Goal: Task Accomplishment & Management: Use online tool/utility

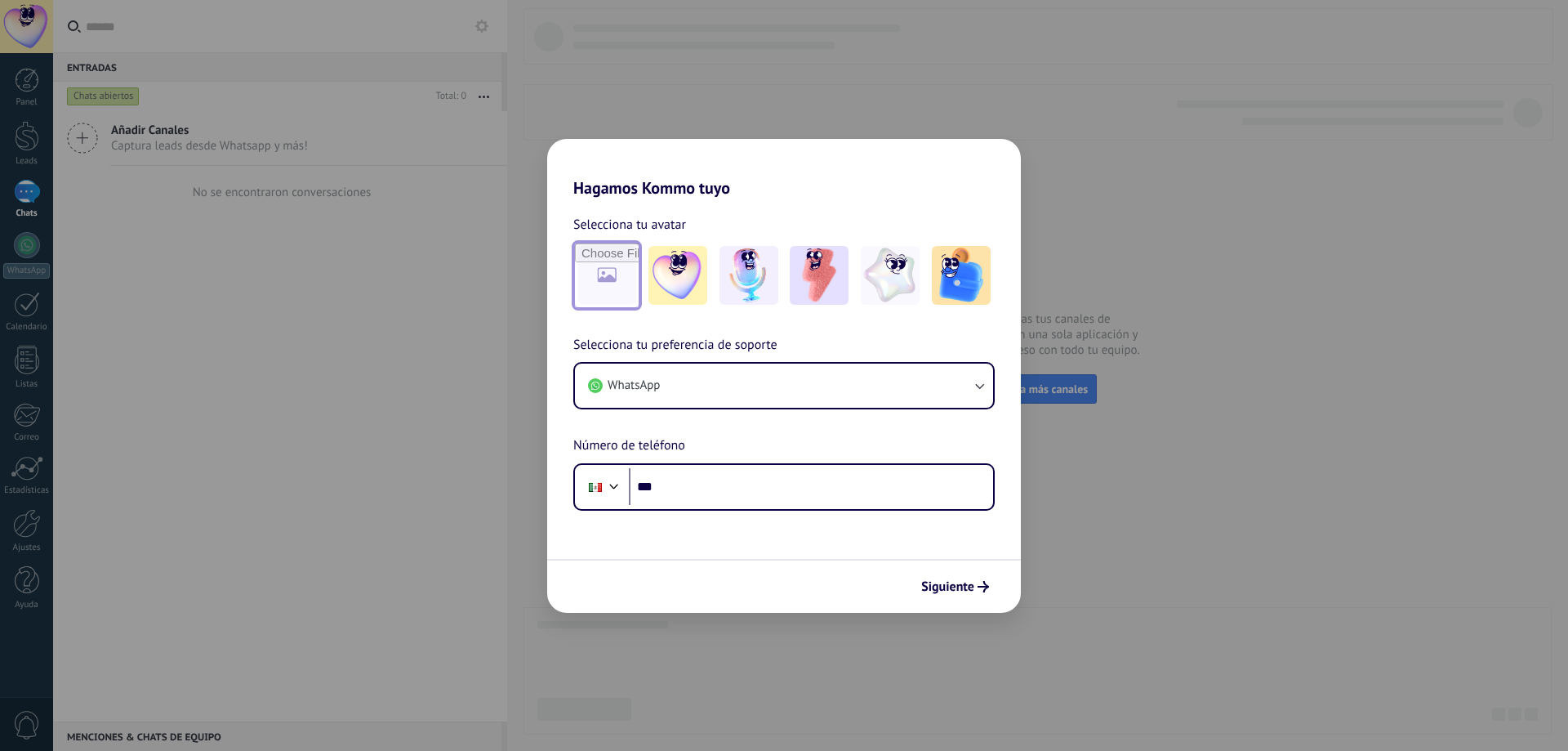
click at [621, 294] on input "file" at bounding box center [606, 275] width 63 height 63
click at [820, 388] on button "WhatsApp" at bounding box center [783, 385] width 418 height 44
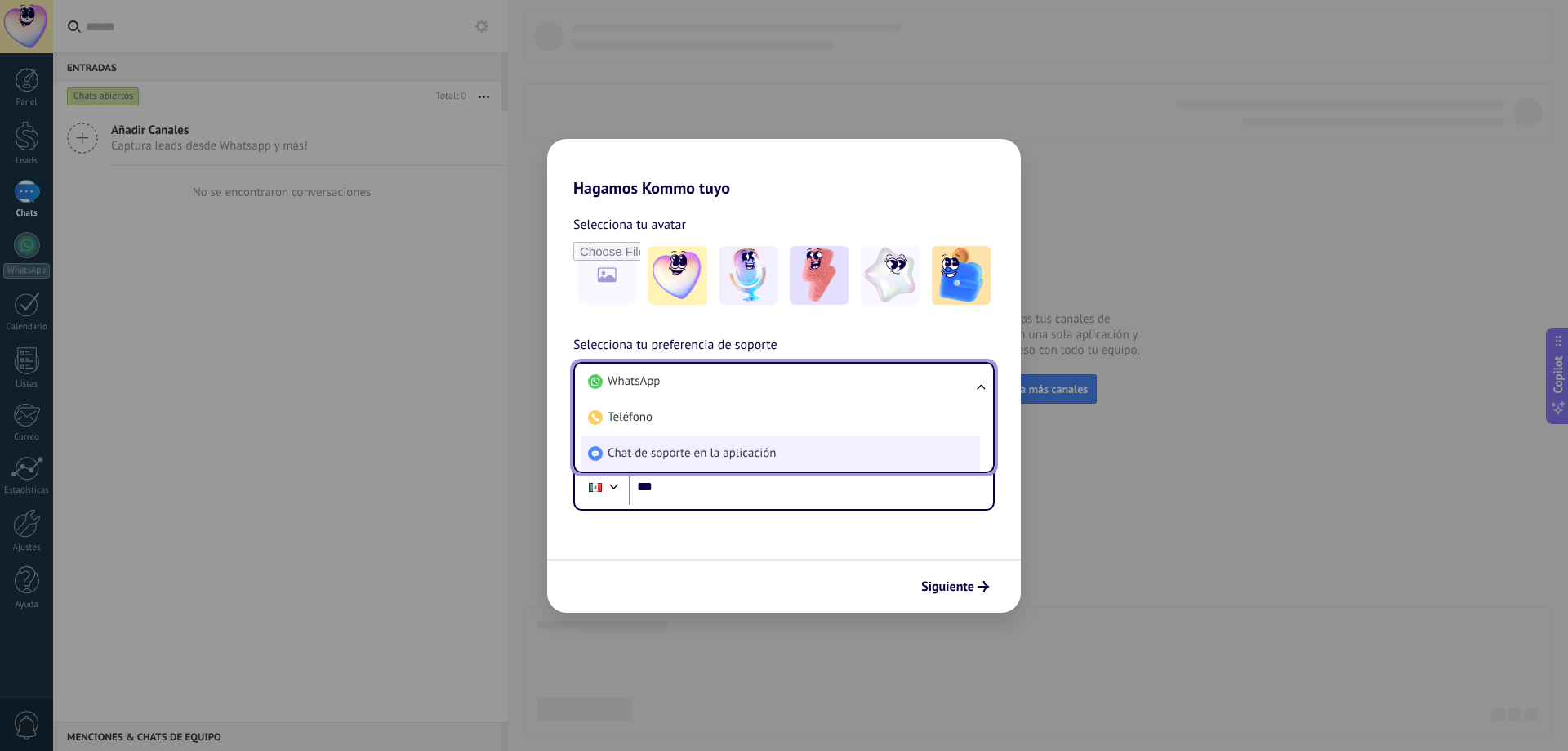
click at [792, 448] on li "Chat de soporte en la aplicación" at bounding box center [780, 453] width 398 height 36
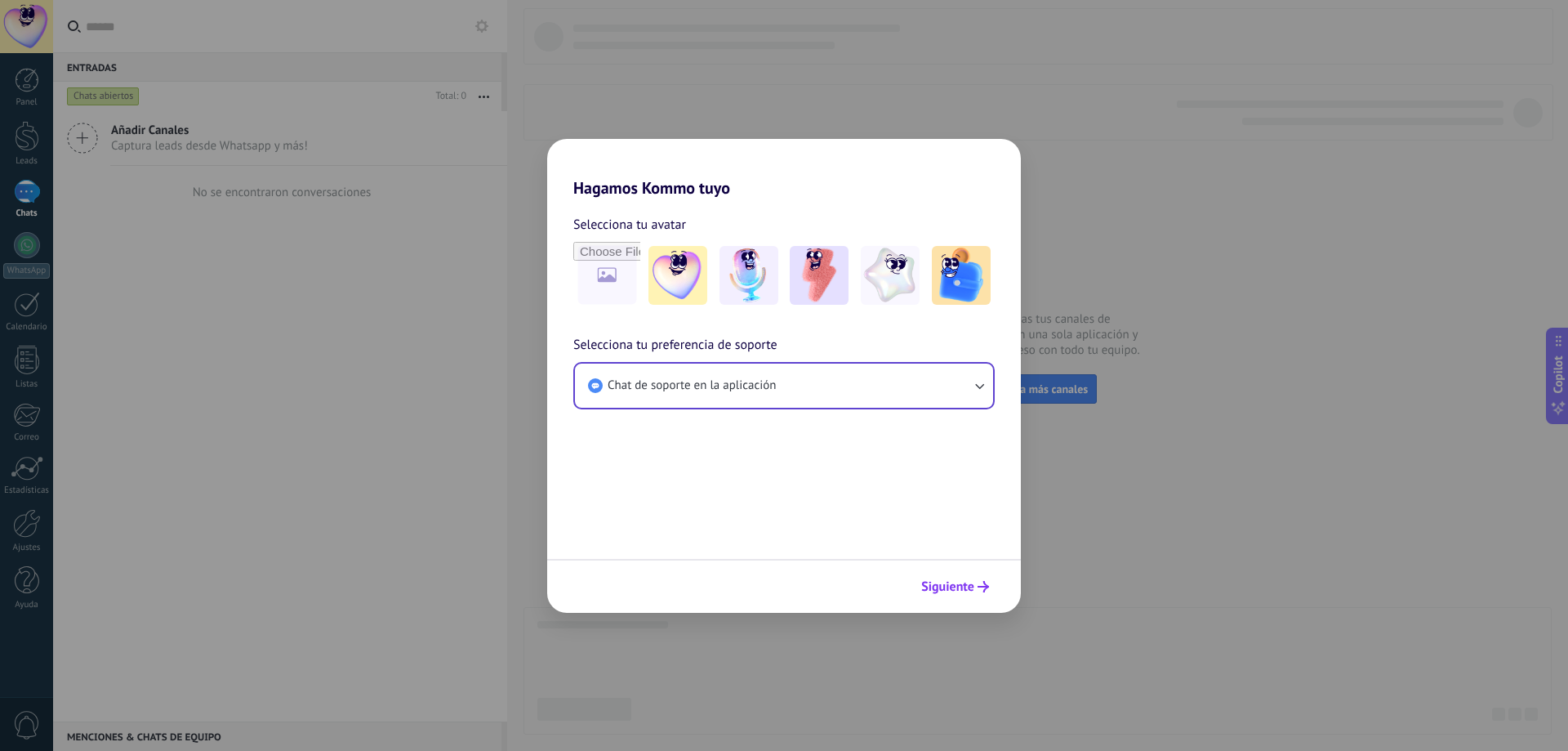
click at [979, 582] on icon "submit" at bounding box center [984, 586] width 12 height 12
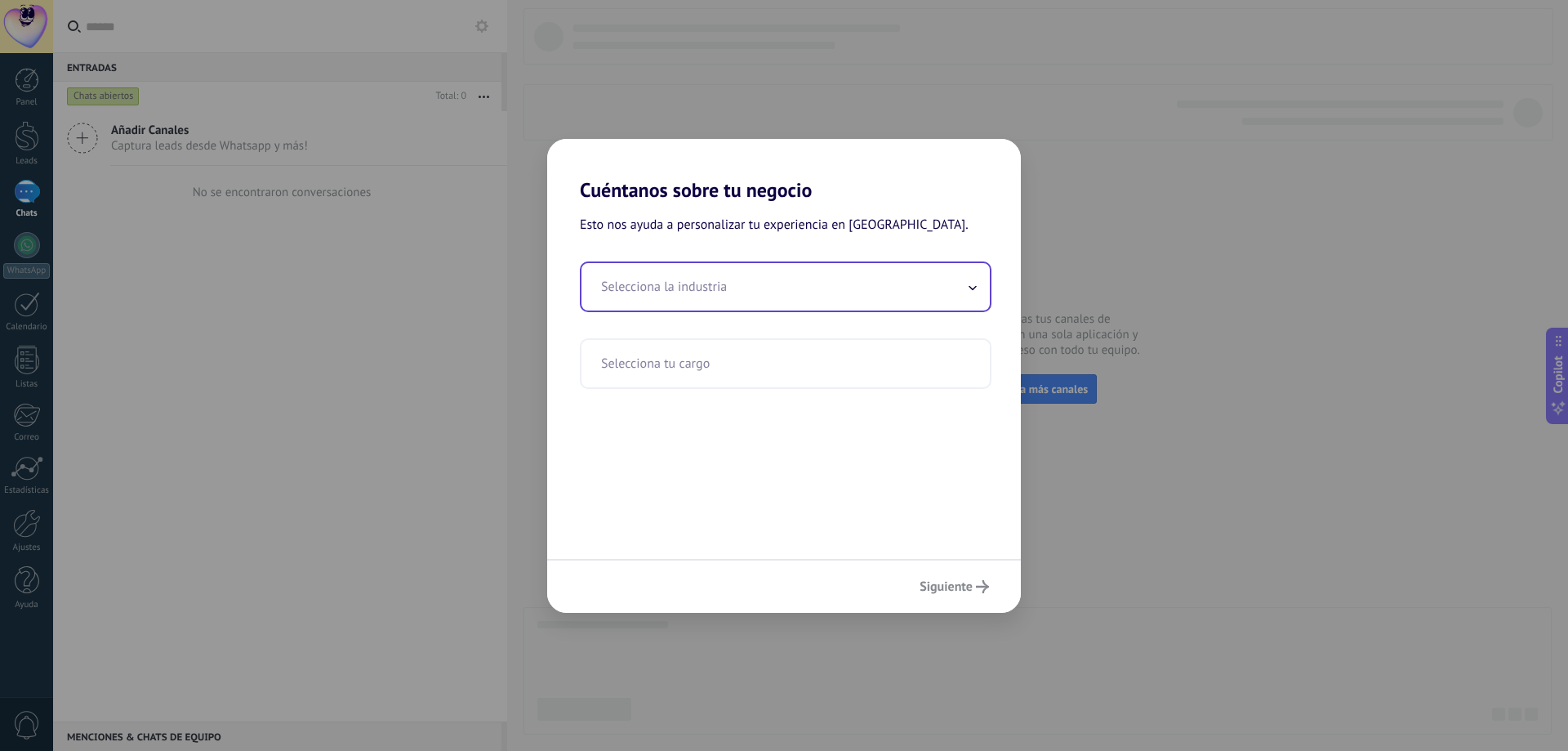
click at [672, 287] on input "text" at bounding box center [785, 286] width 408 height 48
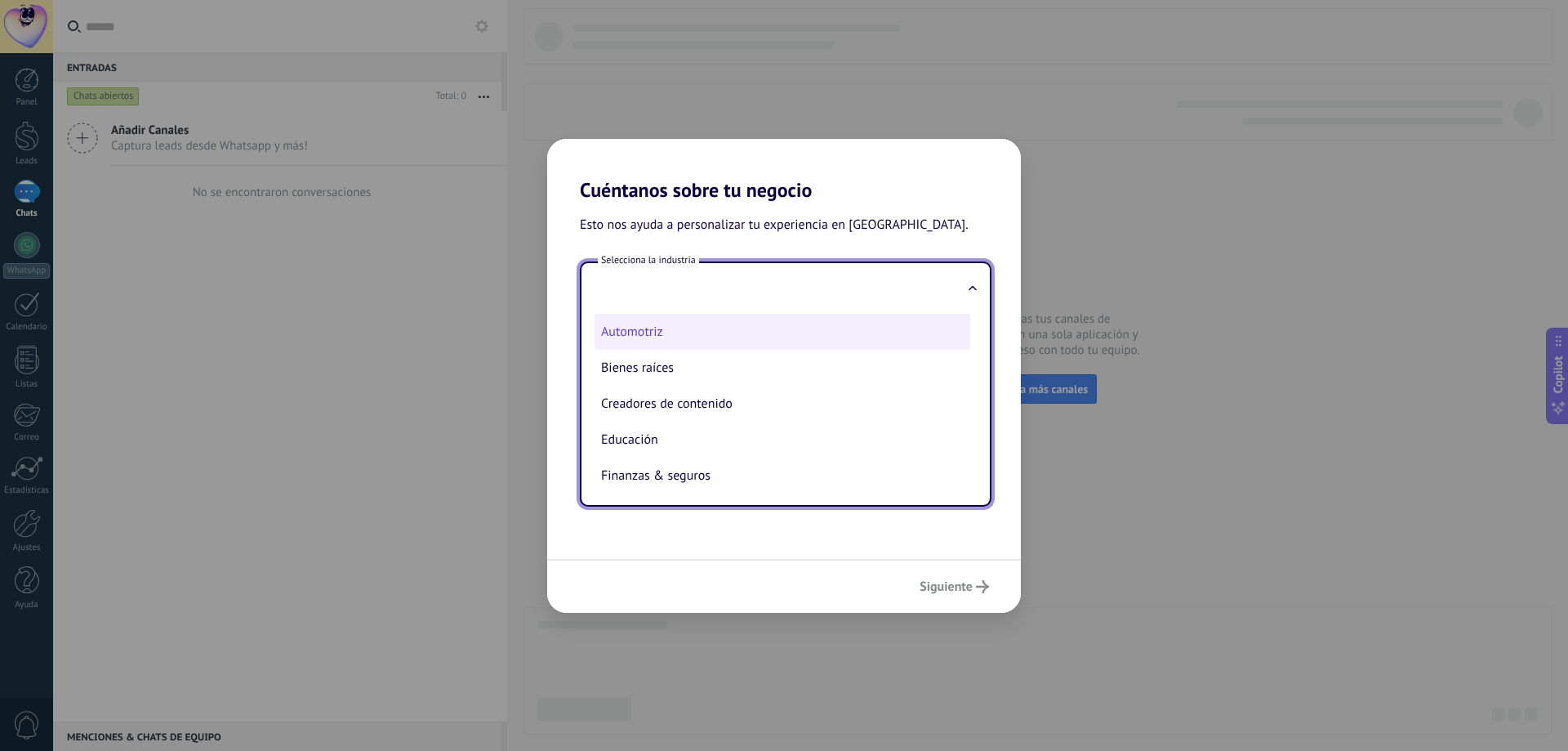
click at [664, 334] on li "Automotriz" at bounding box center [782, 331] width 376 height 36
type input "**********"
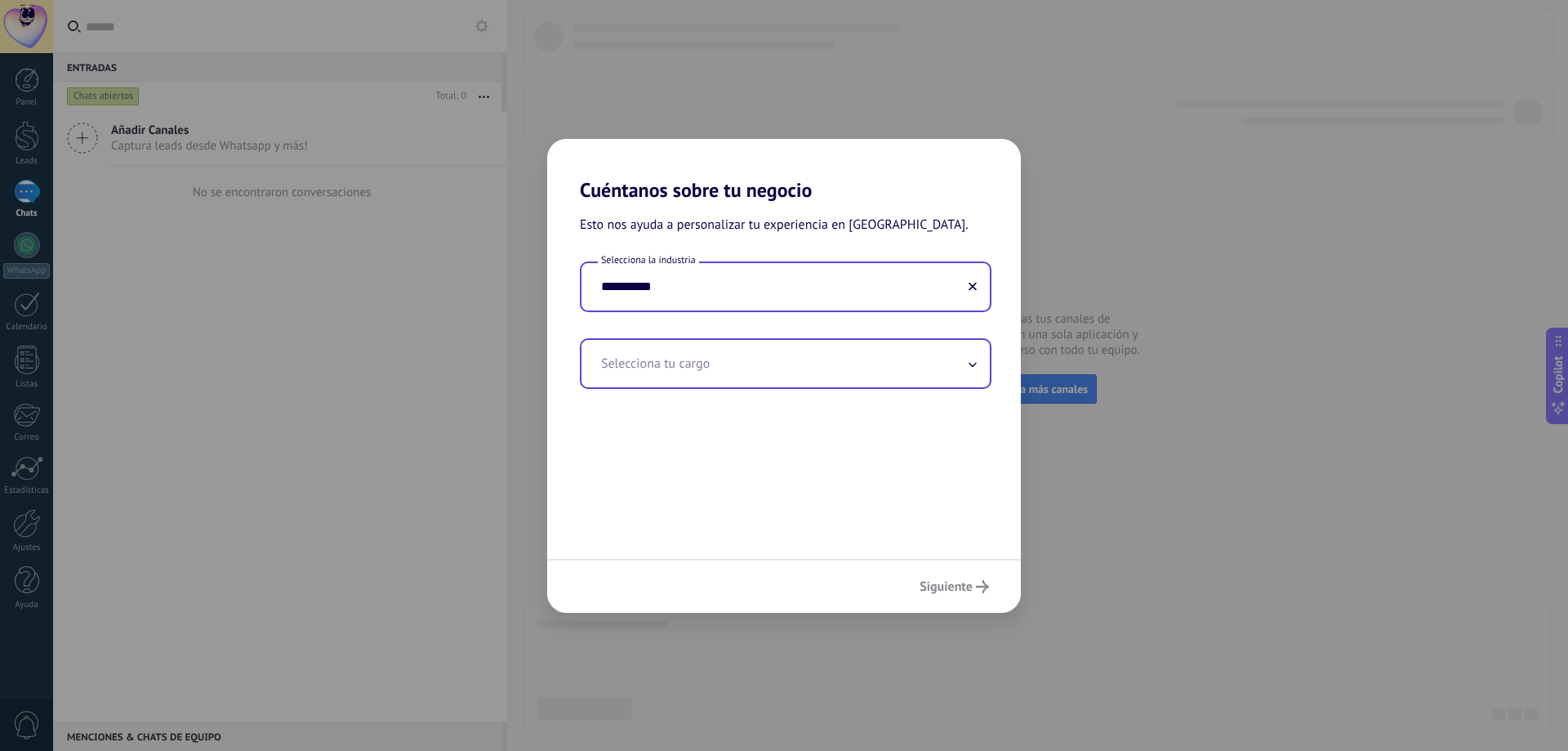
click at [664, 364] on input "text" at bounding box center [785, 363] width 408 height 48
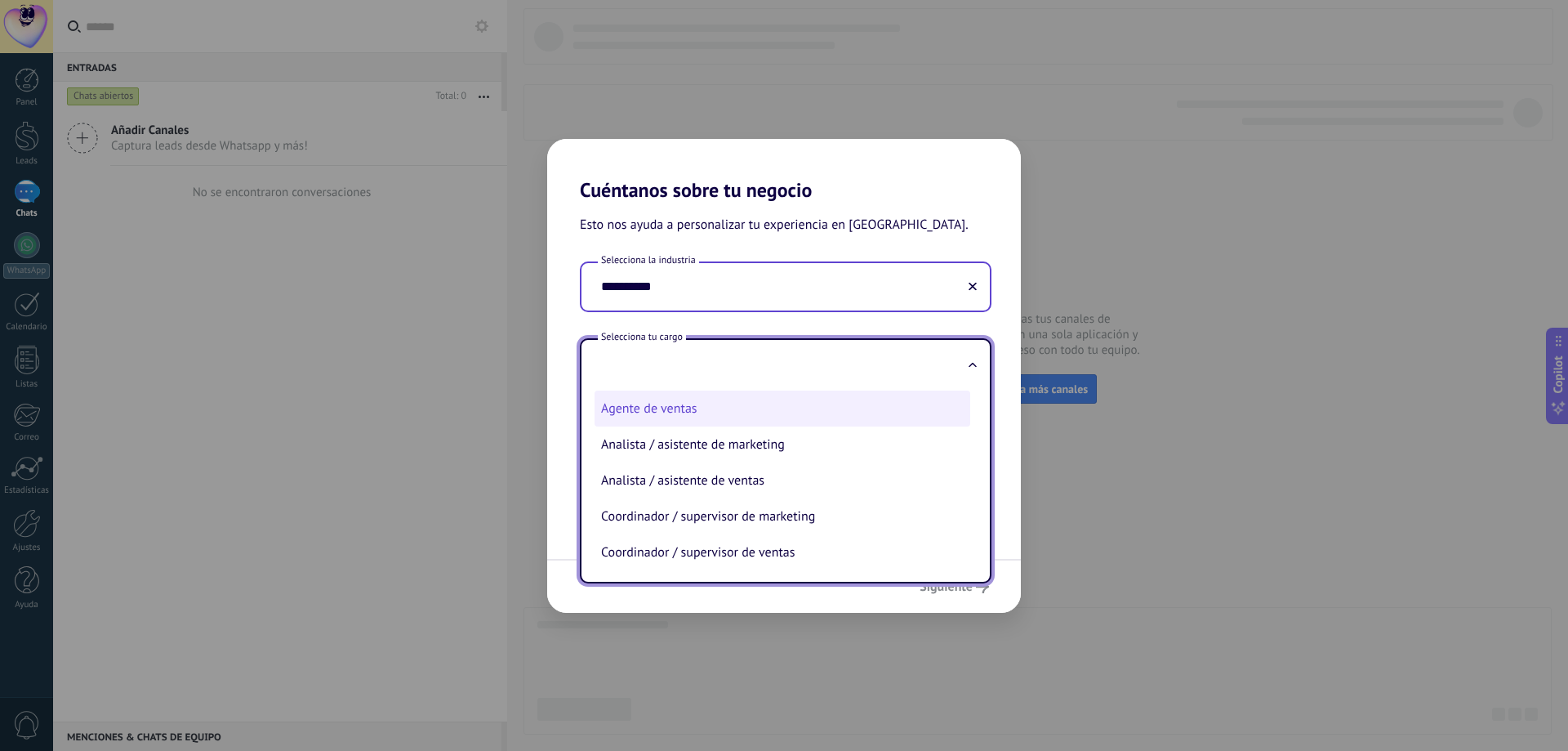
click at [656, 412] on li "Agente de ventas" at bounding box center [782, 408] width 376 height 36
type input "**********"
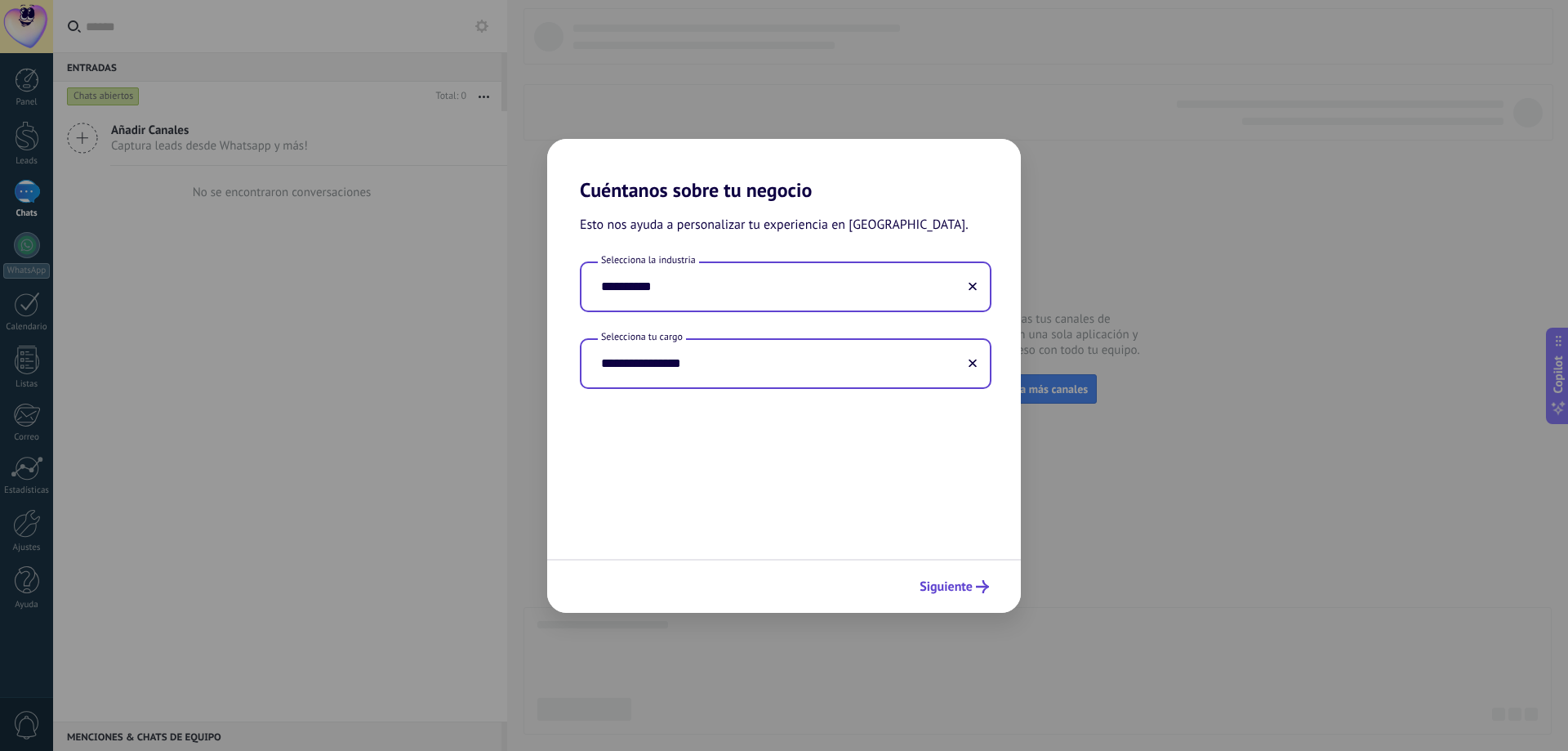
click at [970, 589] on span "Siguiente" at bounding box center [946, 586] width 54 height 12
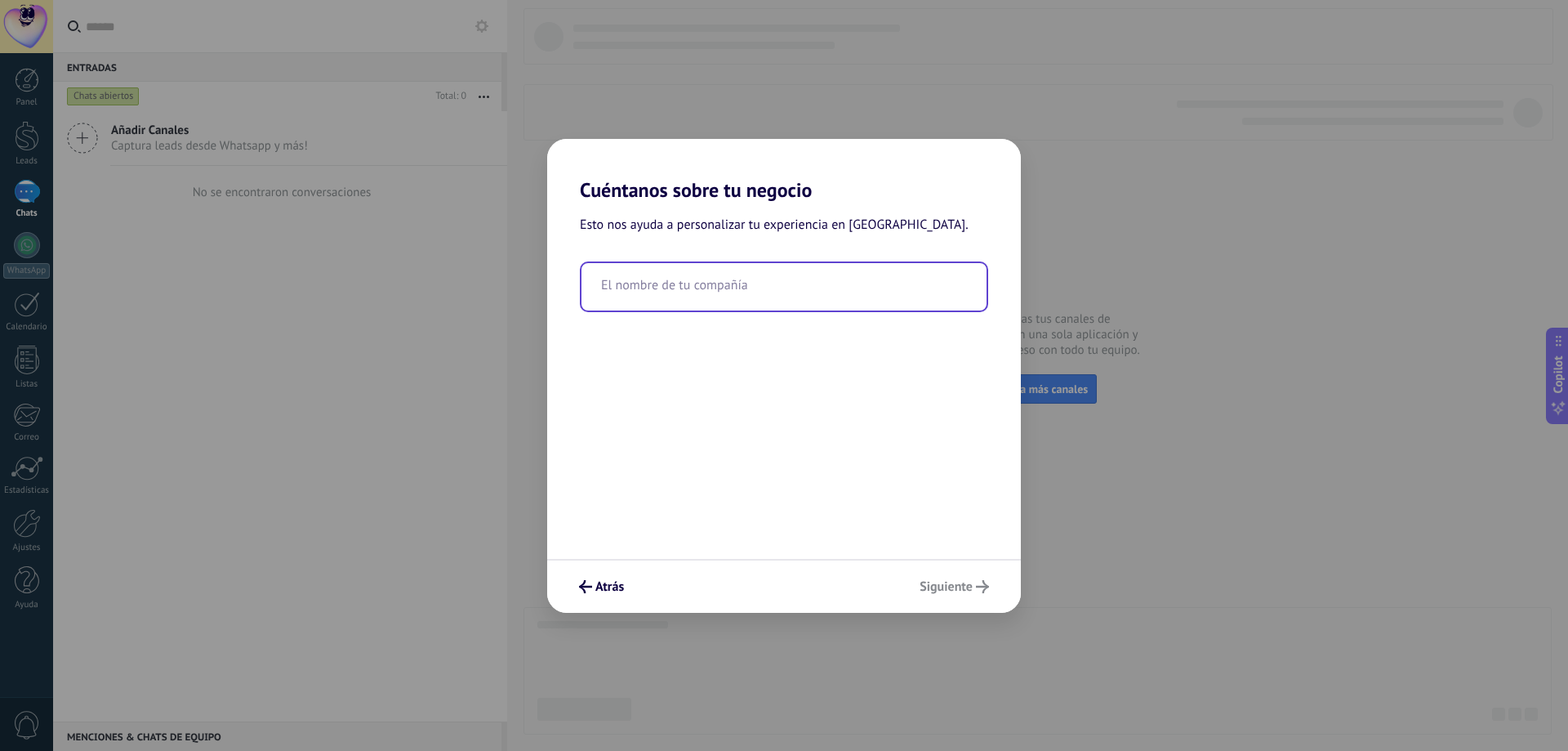
click at [714, 289] on input "text" at bounding box center [784, 286] width 405 height 48
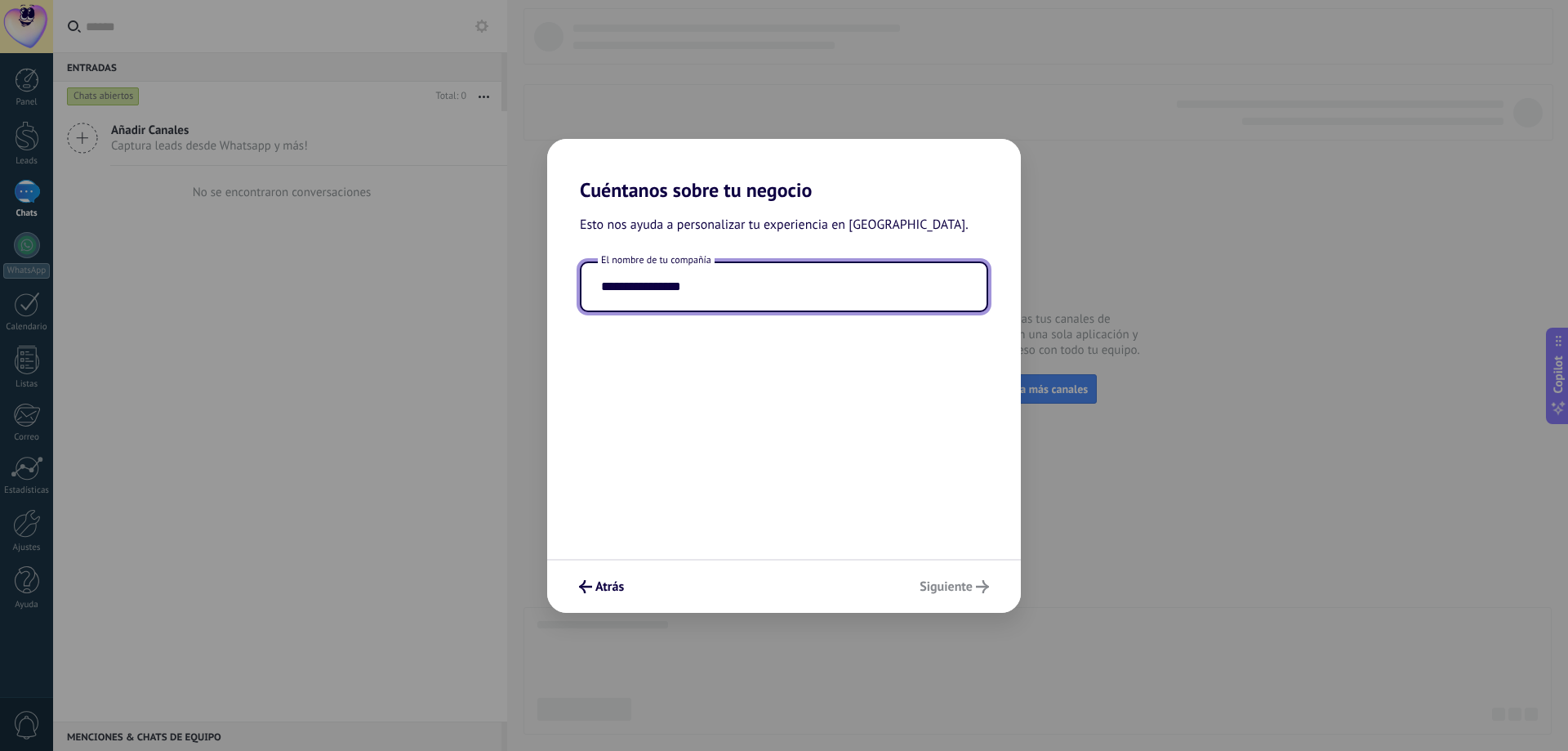
type input "**********"
click at [910, 580] on div "Atrás Siguiente" at bounding box center [784, 585] width 473 height 54
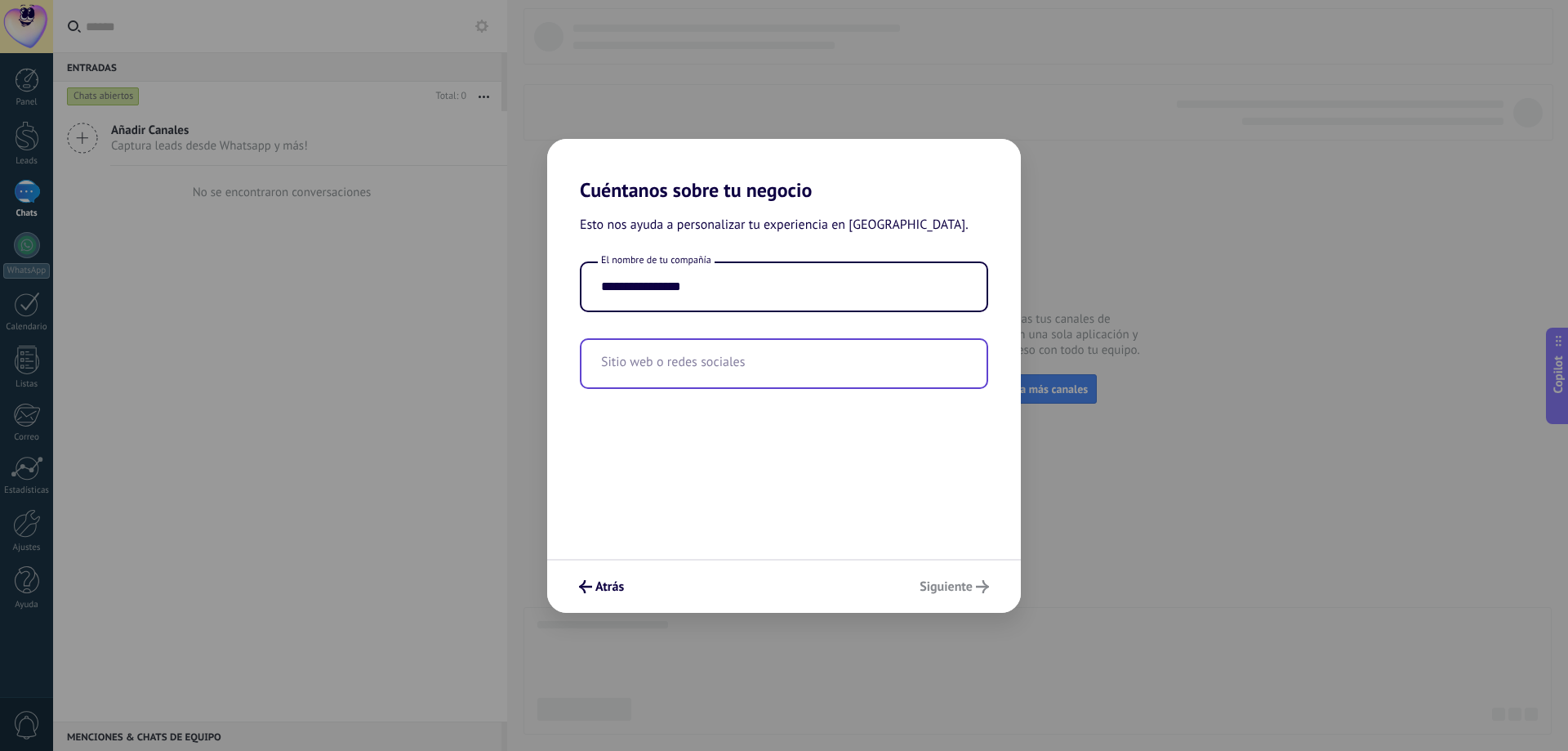
click at [691, 373] on input "text" at bounding box center [784, 363] width 405 height 48
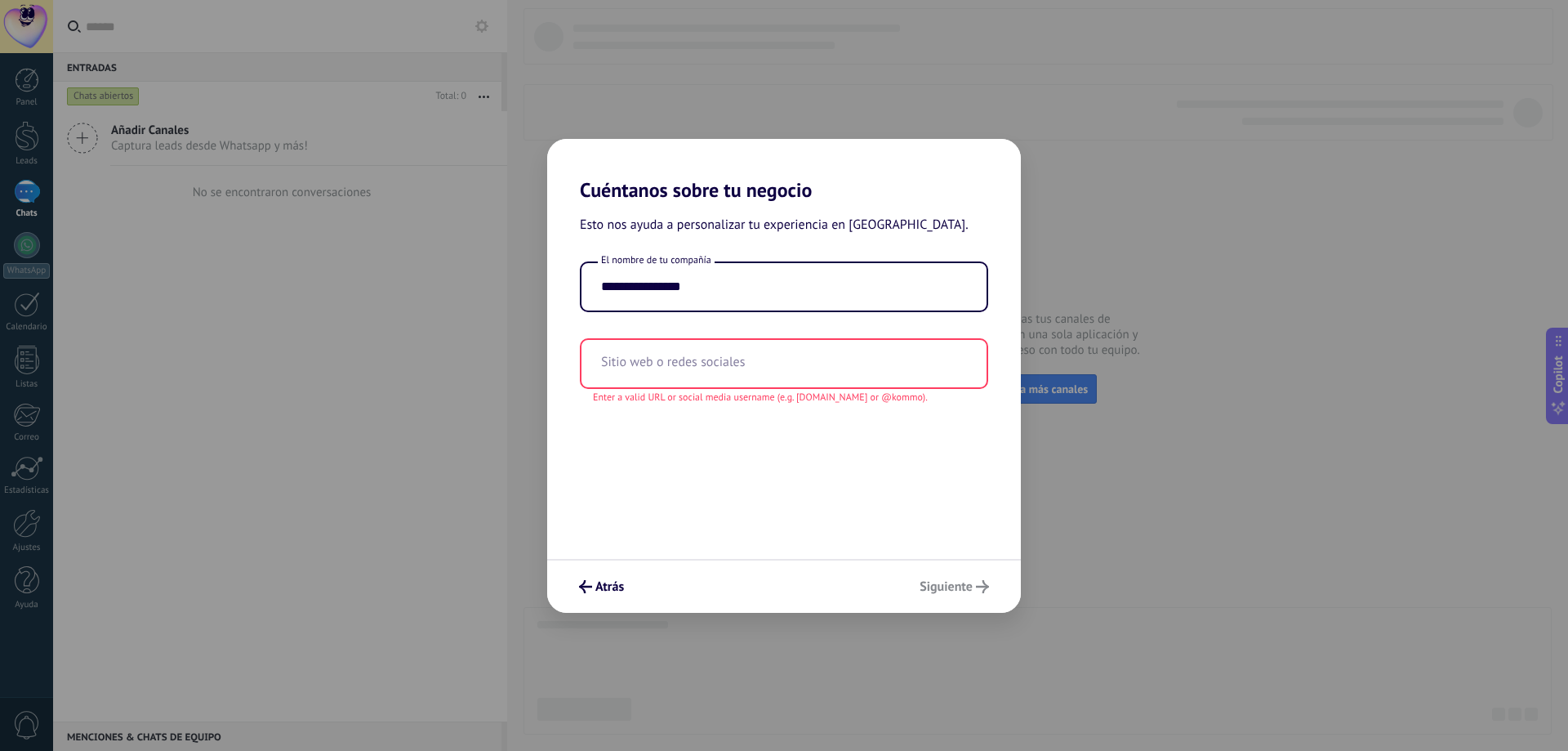
paste input "**********"
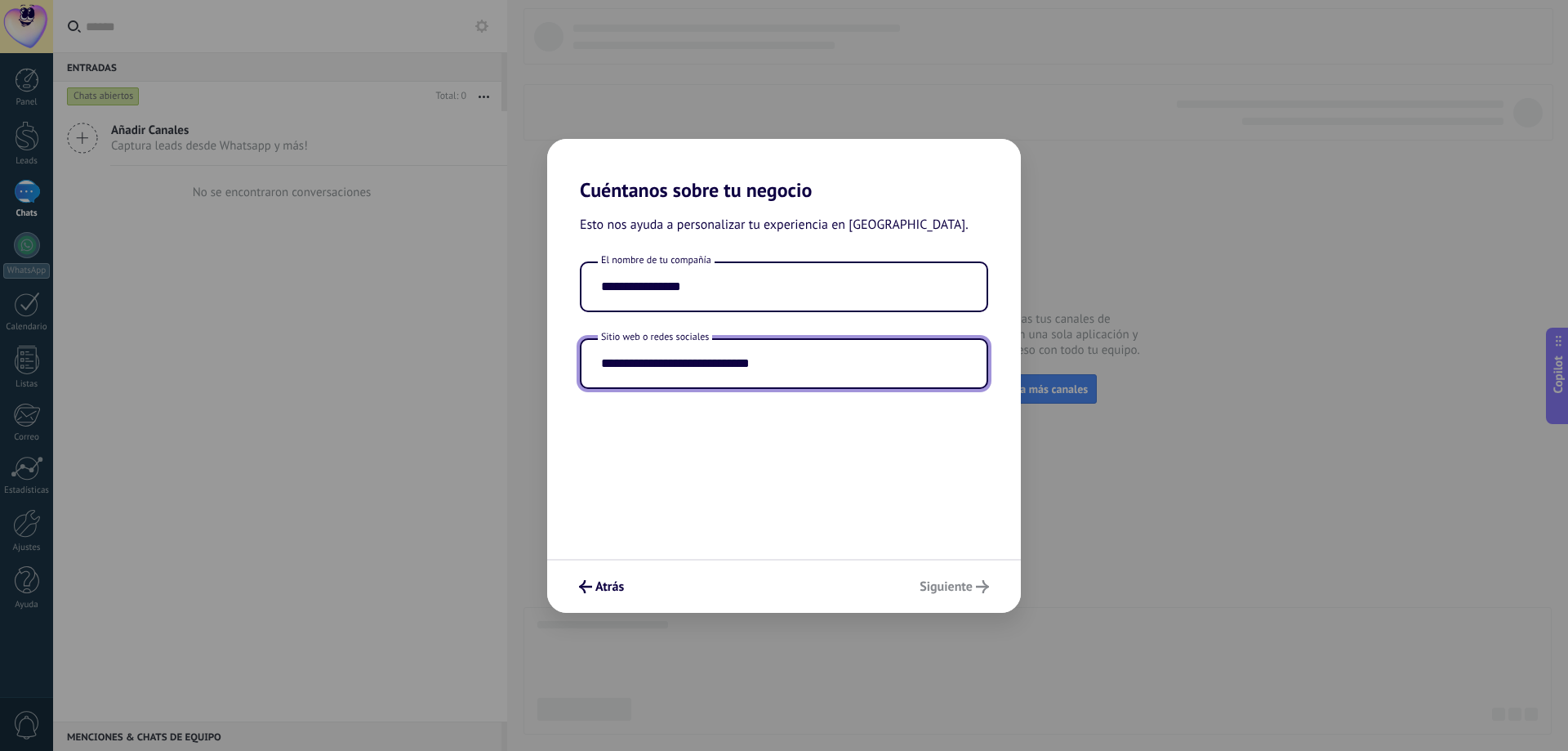
type input "**********"
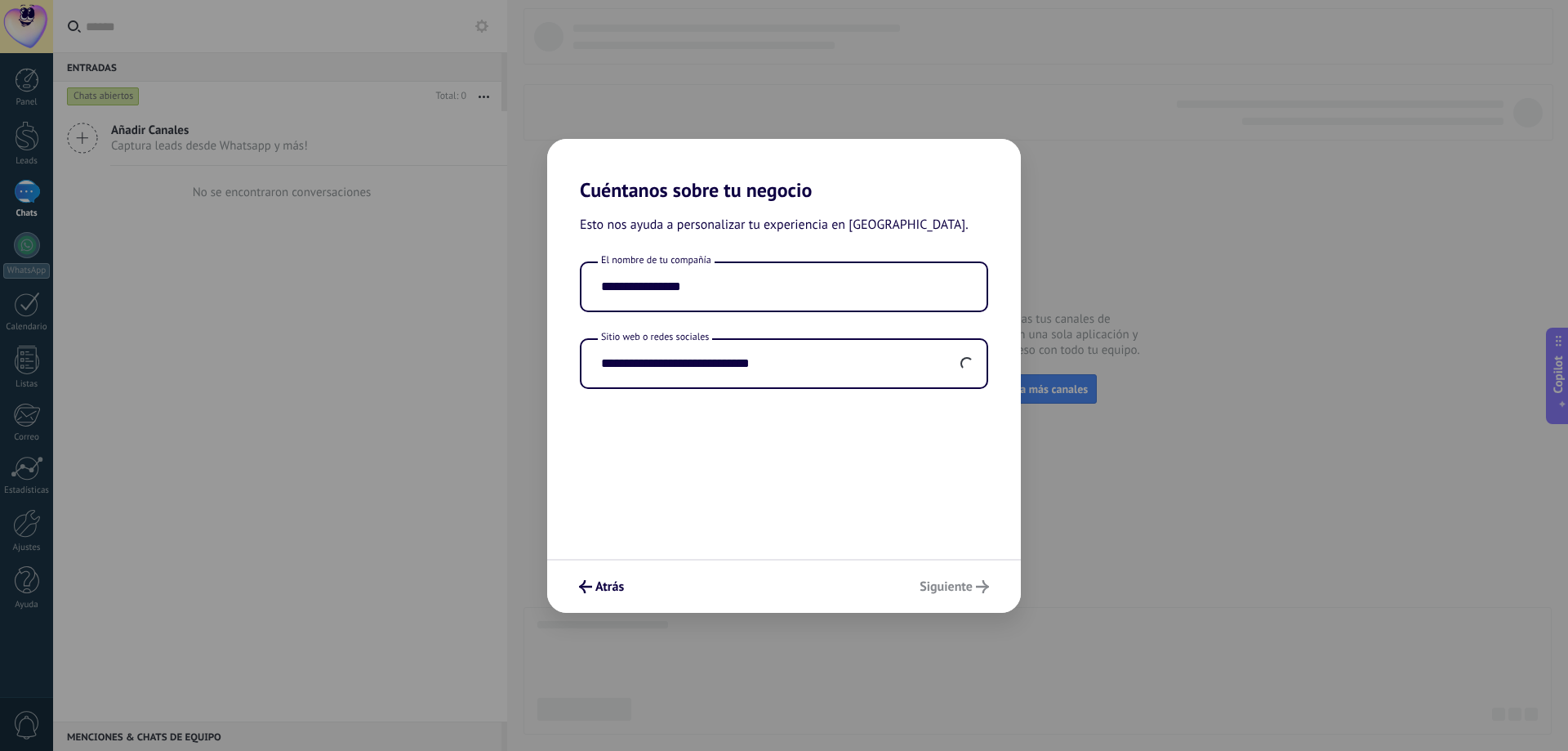
drag, startPoint x: 784, startPoint y: 461, endPoint x: 791, endPoint y: 450, distance: 13.0
click at [787, 463] on div "**********" at bounding box center [784, 380] width 473 height 357
click at [957, 589] on span "Siguiente" at bounding box center [946, 586] width 54 height 12
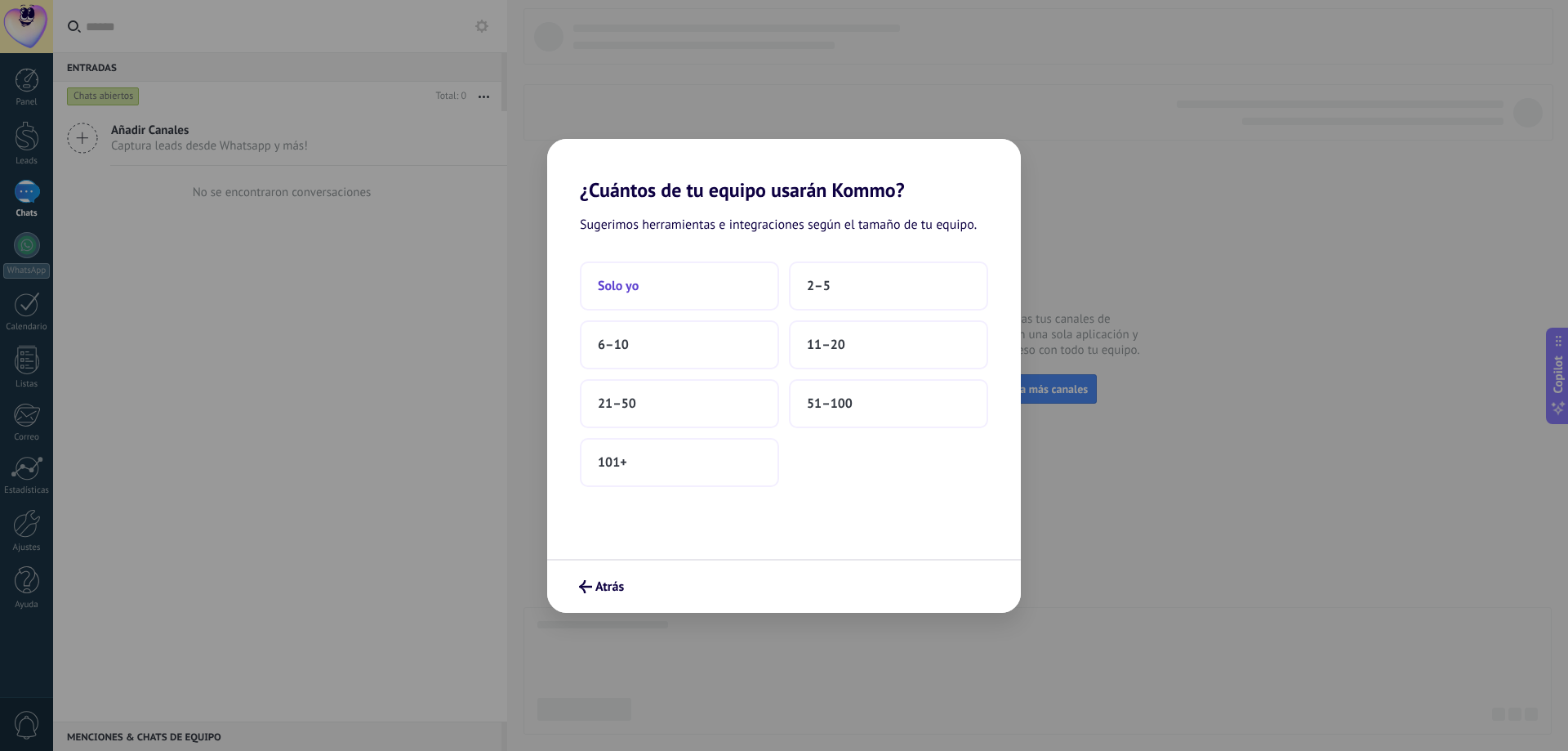
click at [657, 302] on button "Solo yo" at bounding box center [679, 285] width 200 height 49
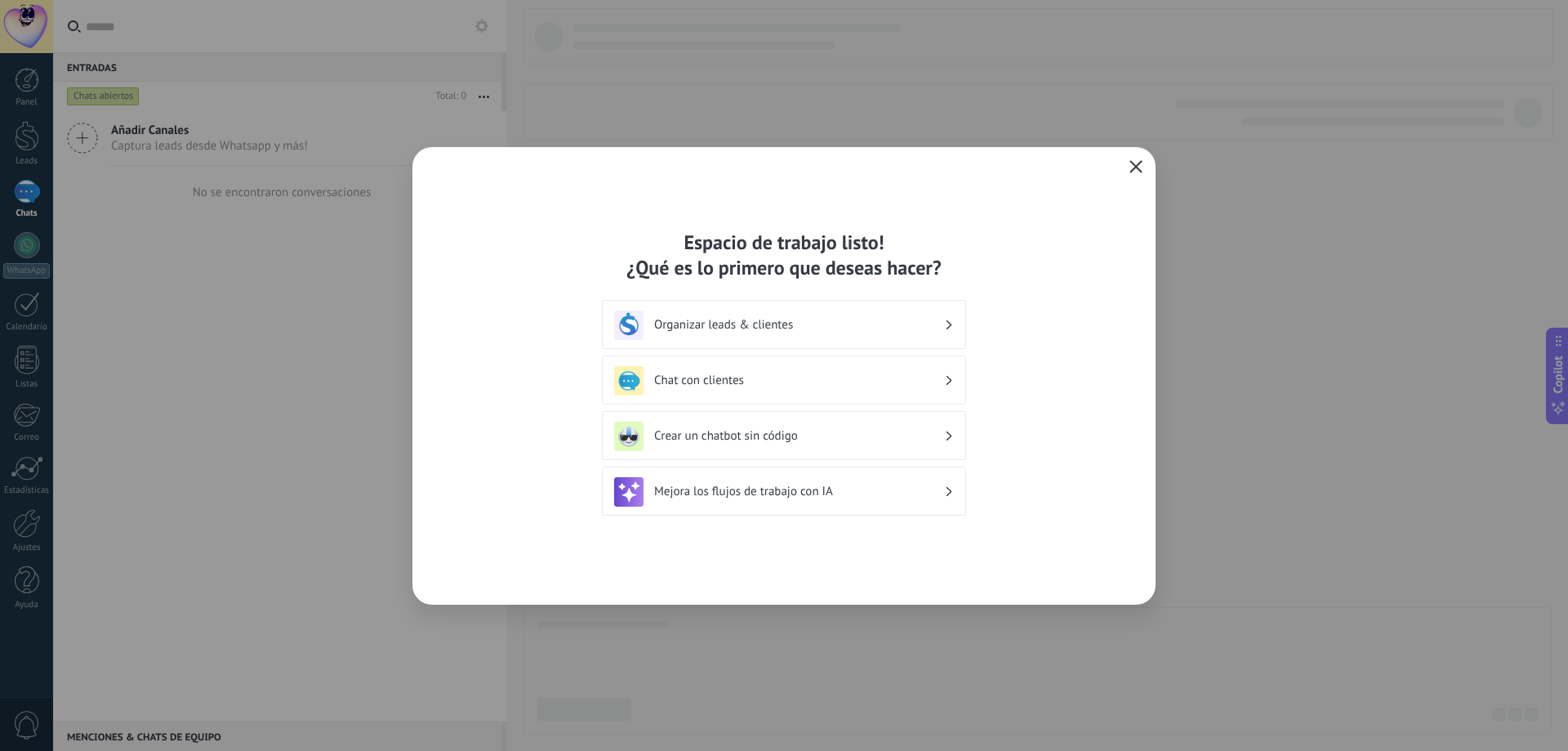
click at [1128, 175] on button "button" at bounding box center [1137, 167] width 21 height 22
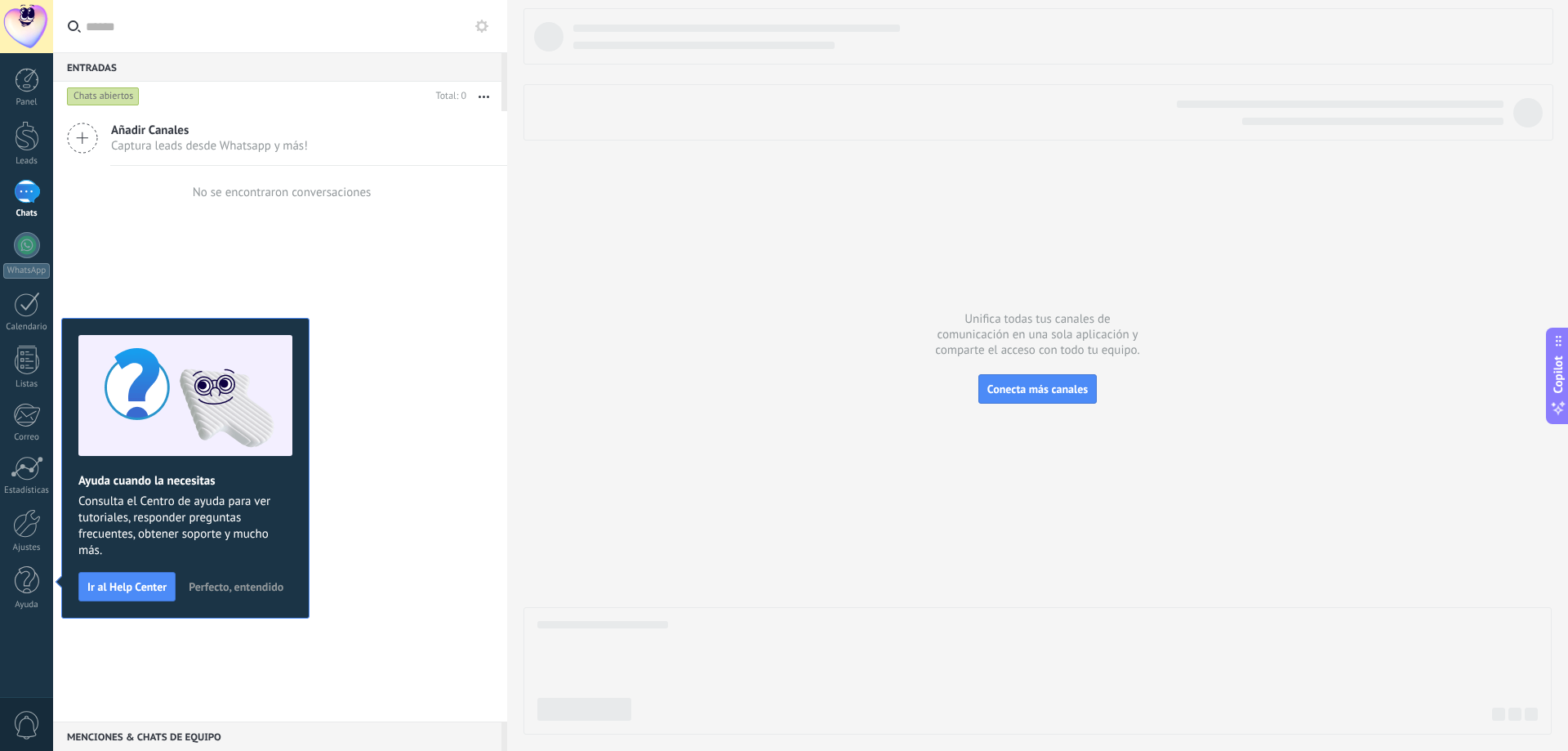
click at [38, 33] on div at bounding box center [26, 26] width 54 height 54
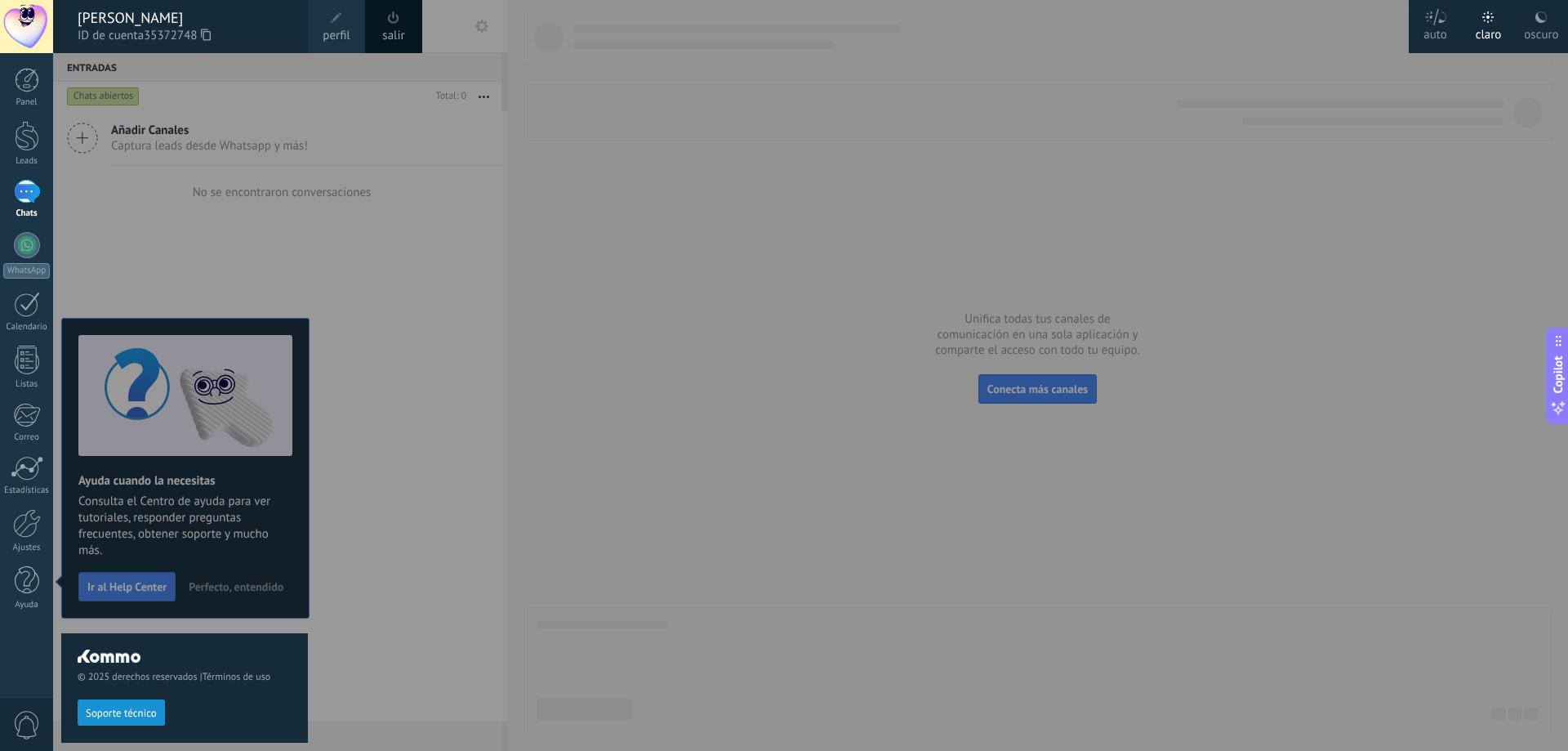
click at [337, 224] on div at bounding box center [838, 375] width 1568 height 751
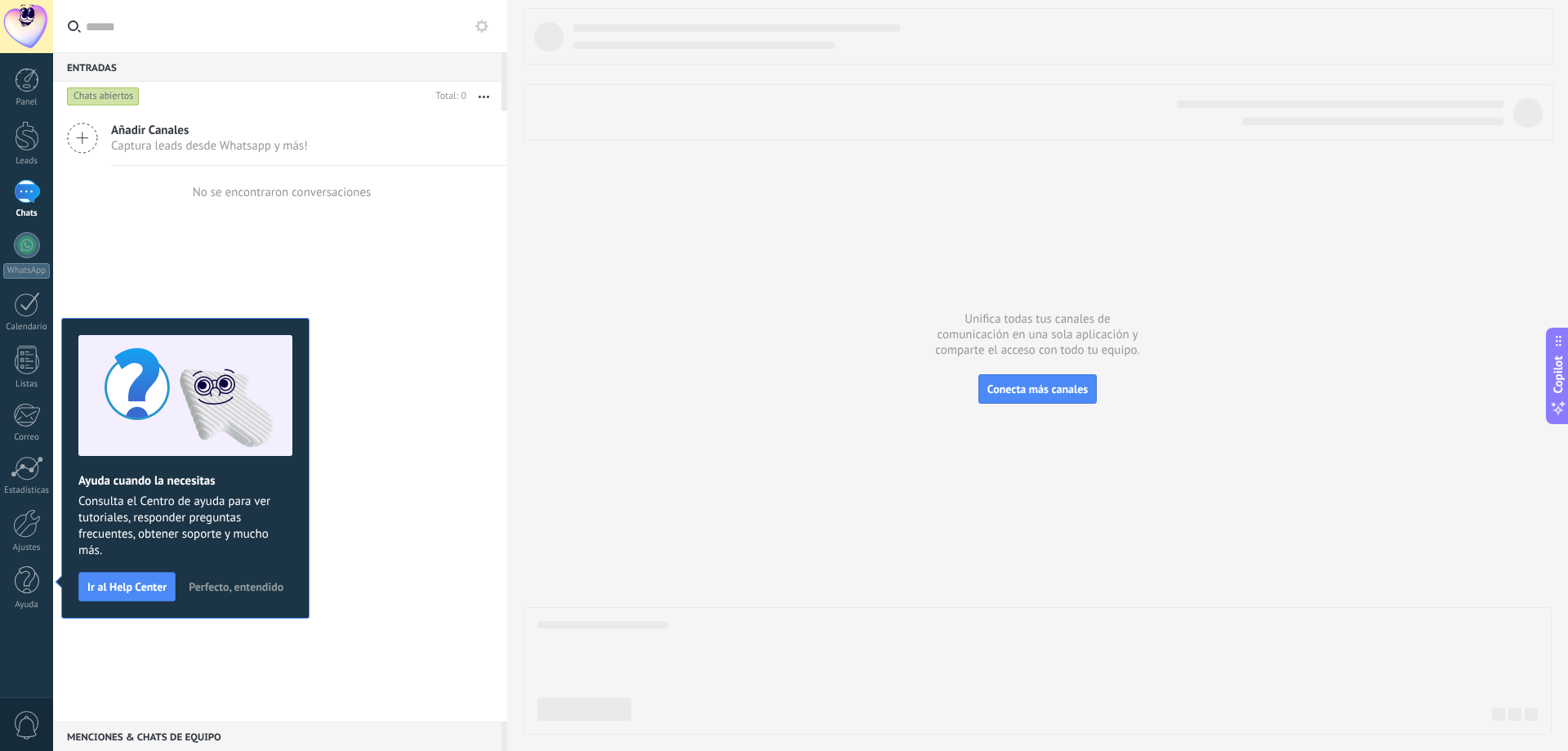
click at [397, 300] on div "Añadir Canales Captura leads desde Whatsapp y más! No se encontraron conversaci…" at bounding box center [280, 416] width 454 height 610
click at [26, 206] on link "Chats" at bounding box center [26, 199] width 54 height 39
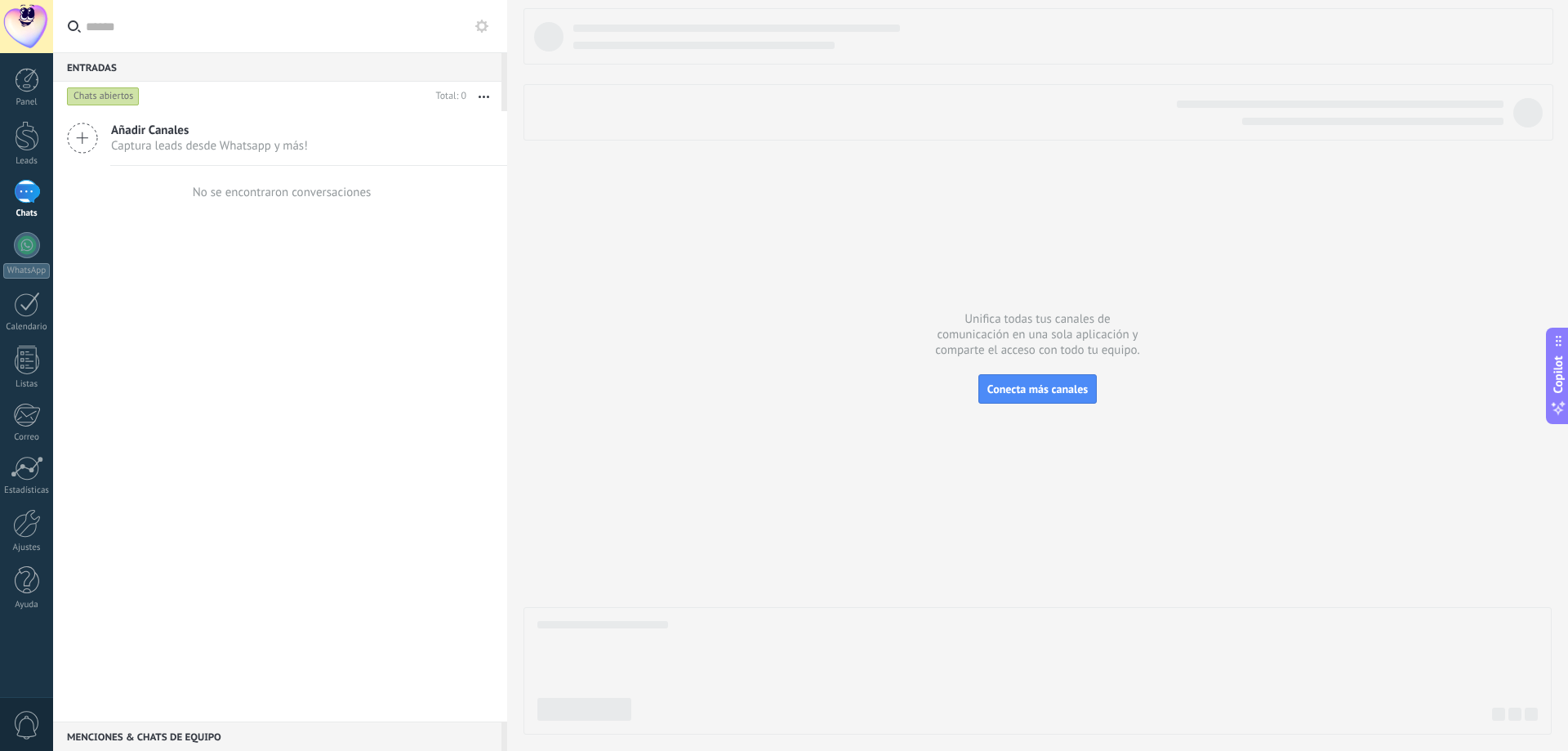
click at [133, 104] on div "Chats abiertos" at bounding box center [103, 96] width 73 height 19
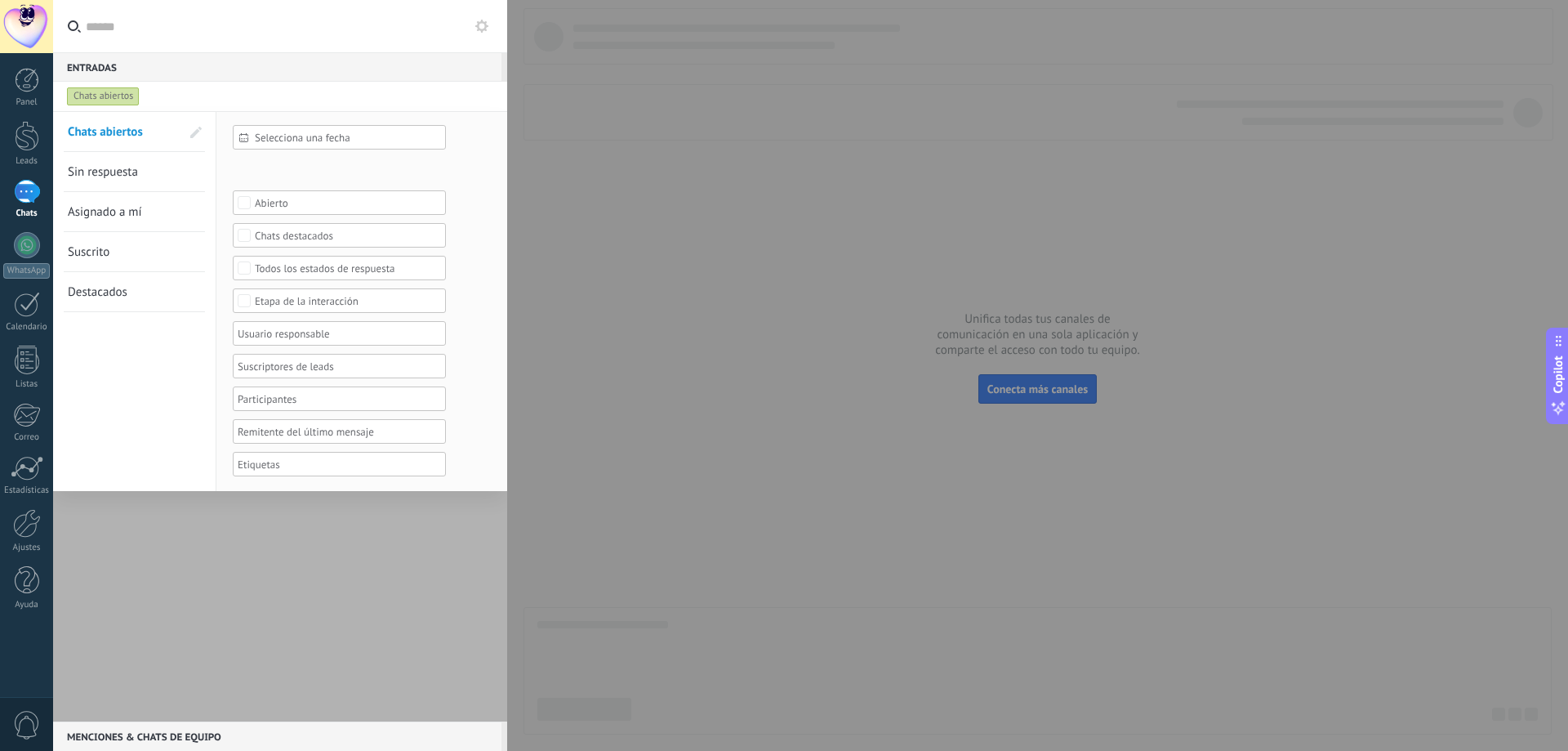
click at [276, 524] on div at bounding box center [280, 416] width 454 height 610
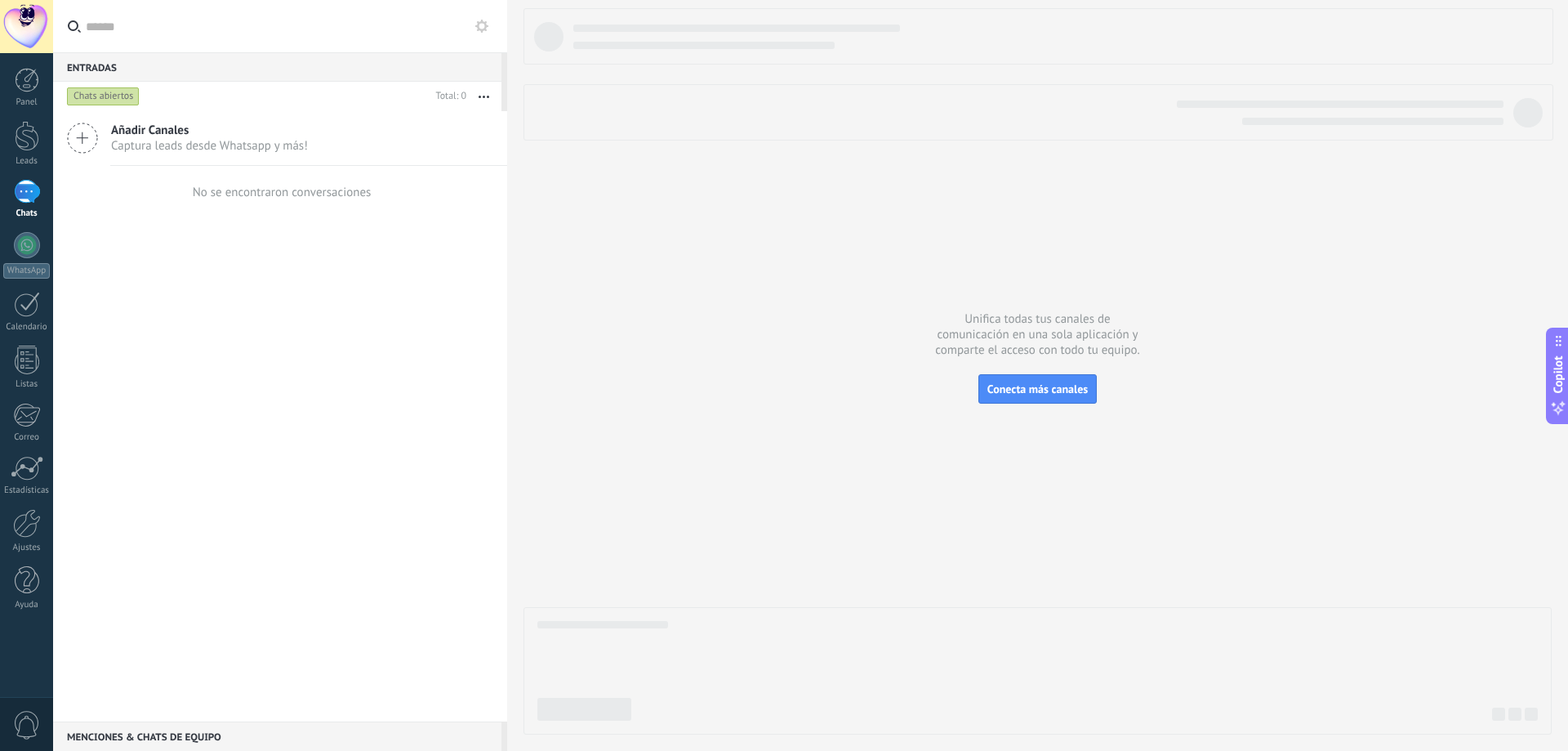
click at [242, 145] on span "Captura leads desde Whatsapp y más!" at bounding box center [209, 146] width 197 height 16
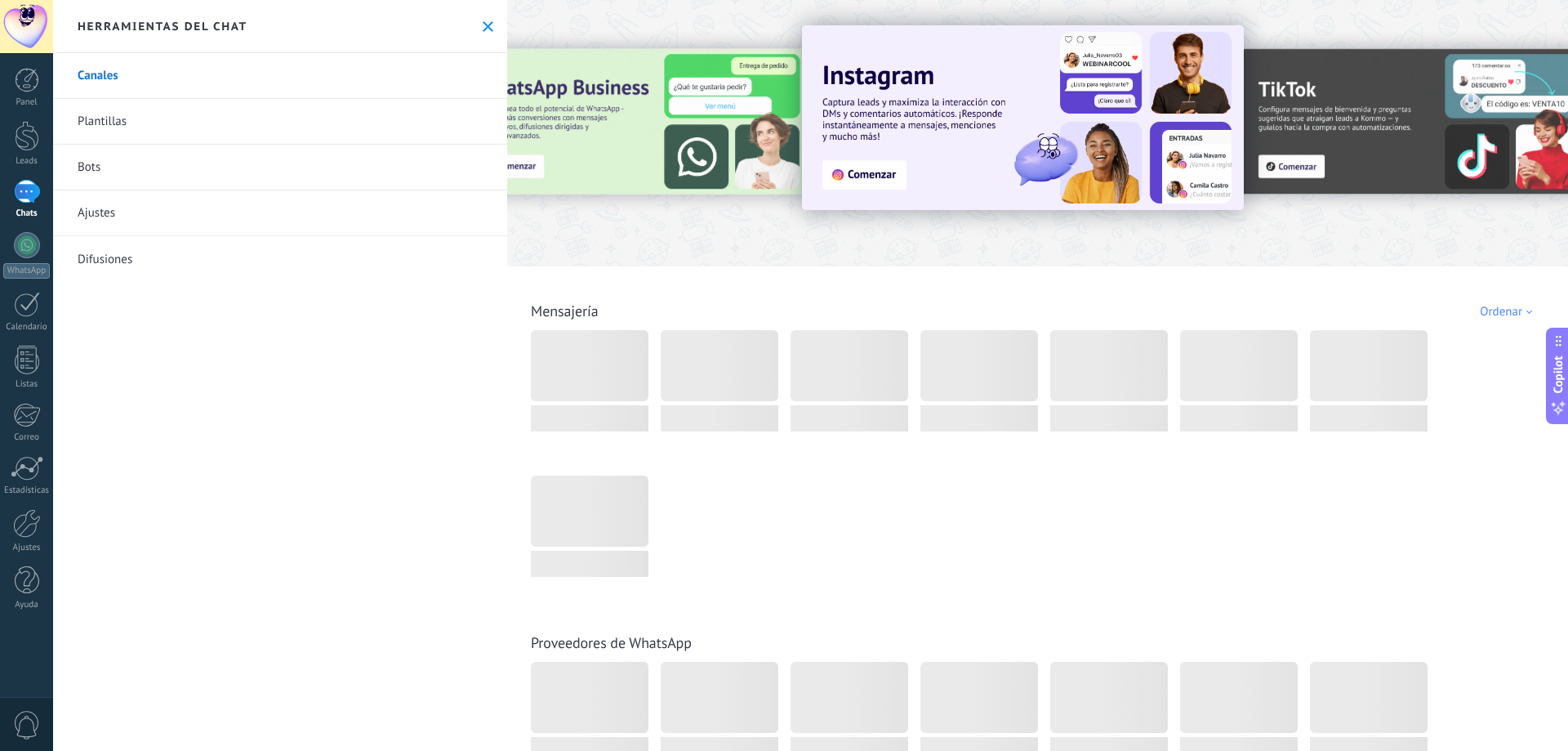
click at [483, 28] on icon at bounding box center [488, 26] width 11 height 11
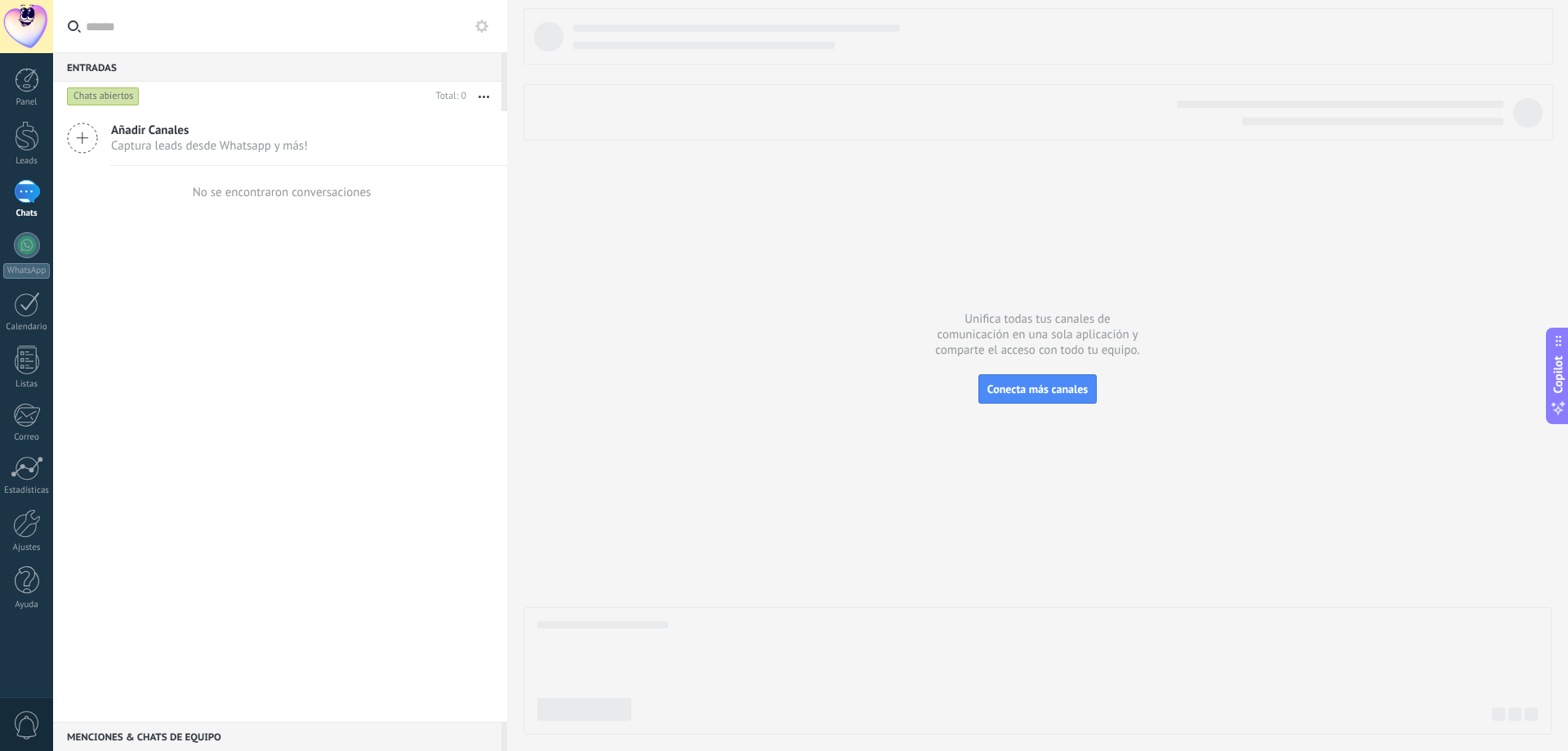
click at [84, 136] on icon at bounding box center [83, 138] width 31 height 31
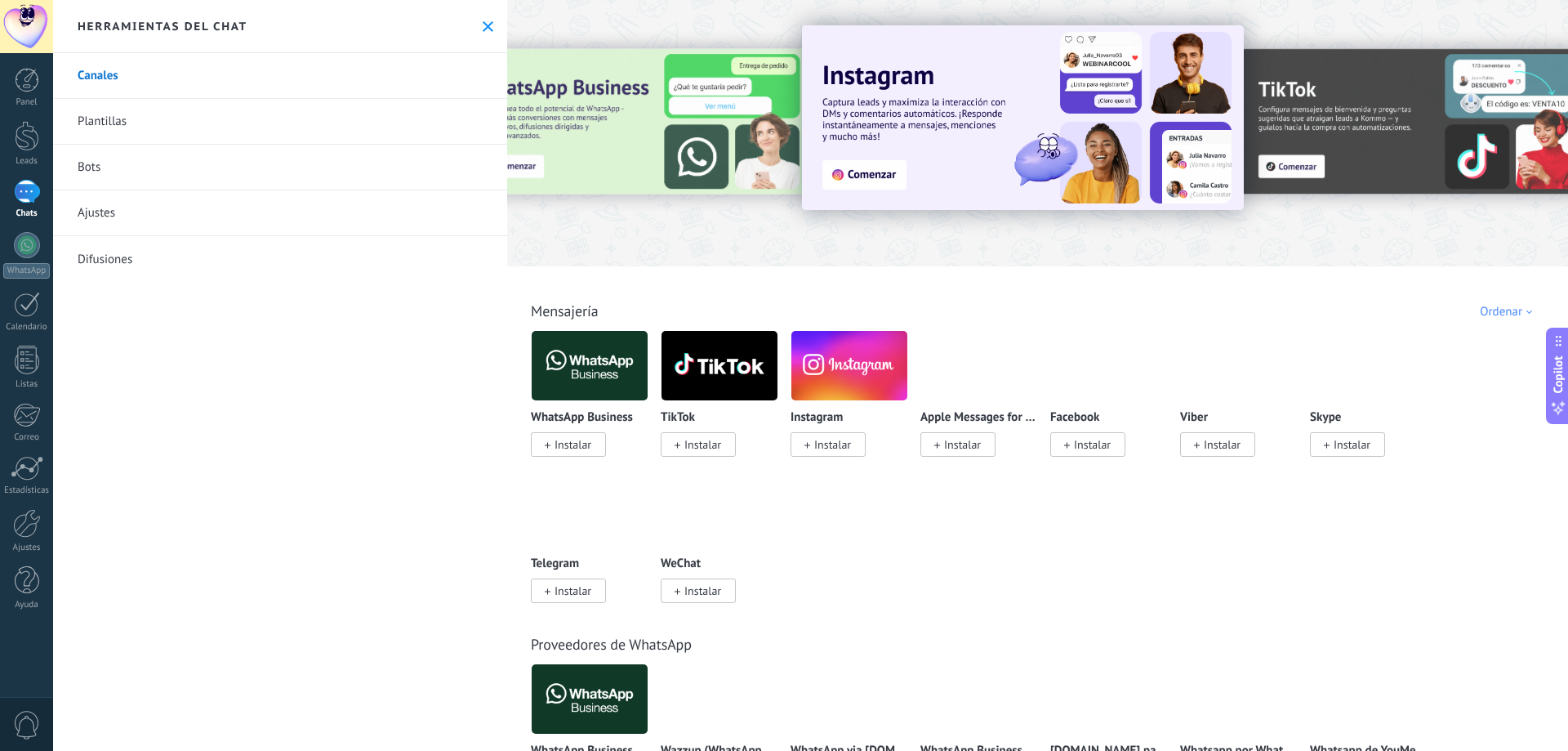
click at [580, 443] on span "Instalar" at bounding box center [573, 444] width 37 height 15
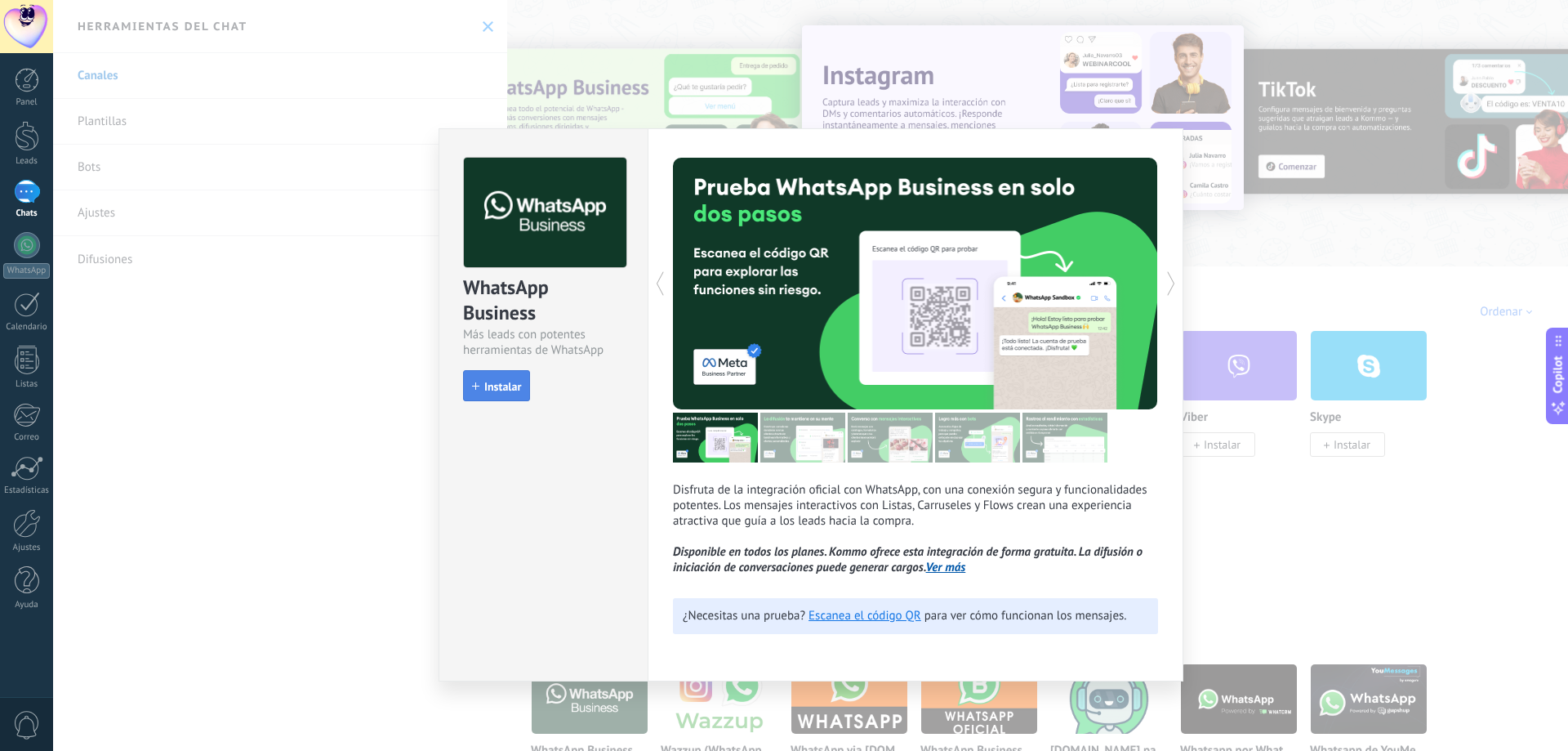
click at [504, 372] on button "Instalar" at bounding box center [496, 386] width 67 height 31
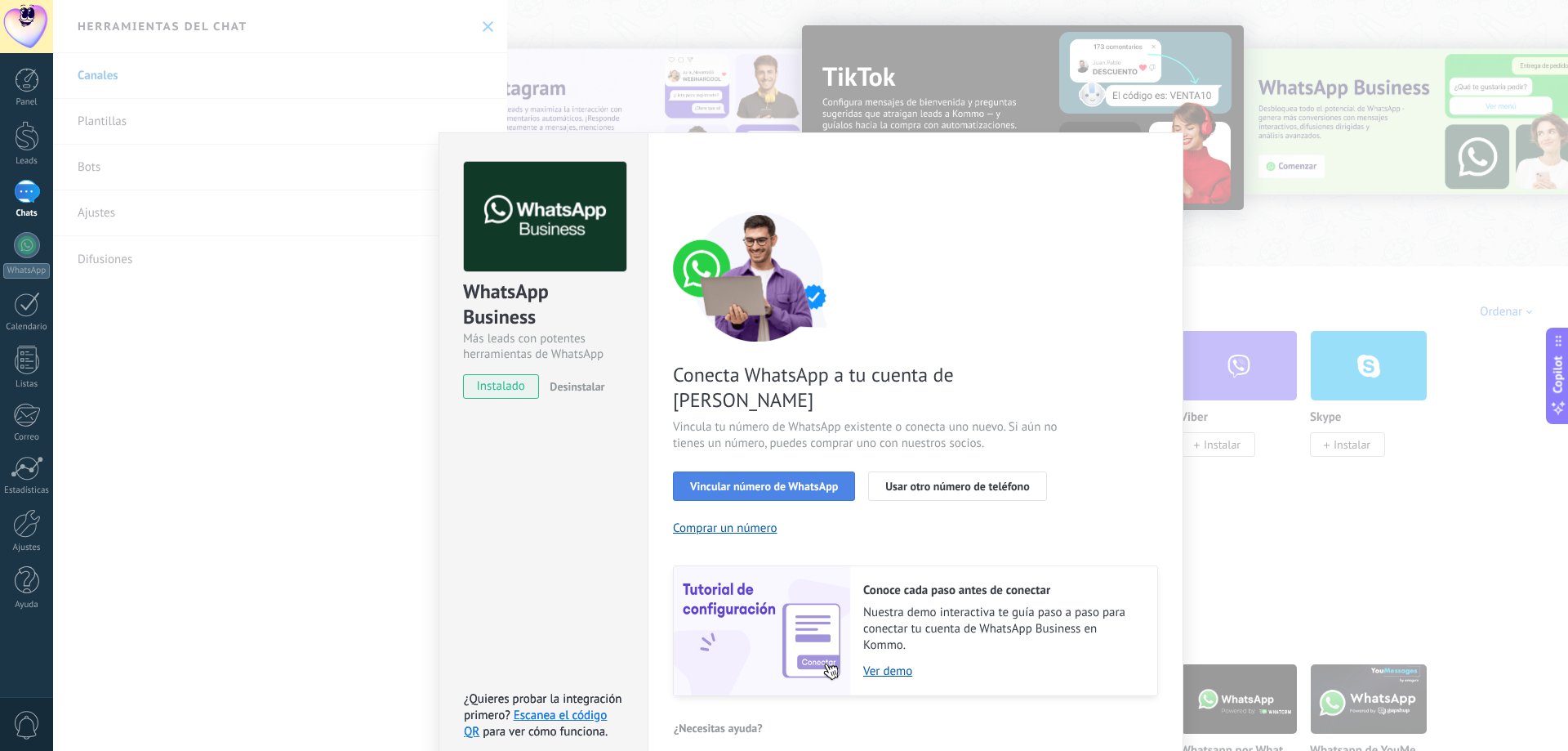
click at [773, 480] on span "Vincular número de WhatsApp" at bounding box center [765, 486] width 148 height 12
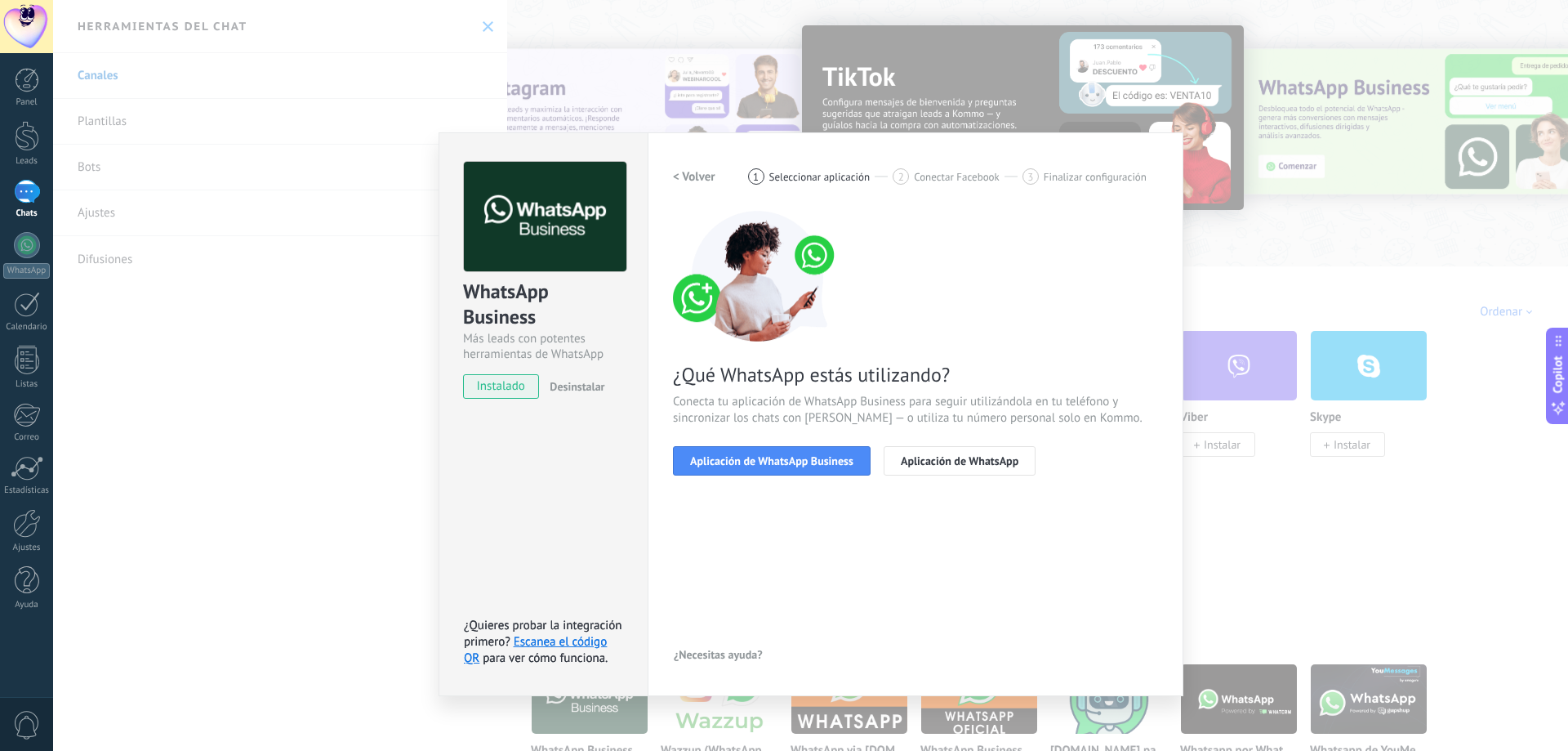
click at [773, 459] on span "Aplicación de WhatsApp Business" at bounding box center [772, 461] width 164 height 12
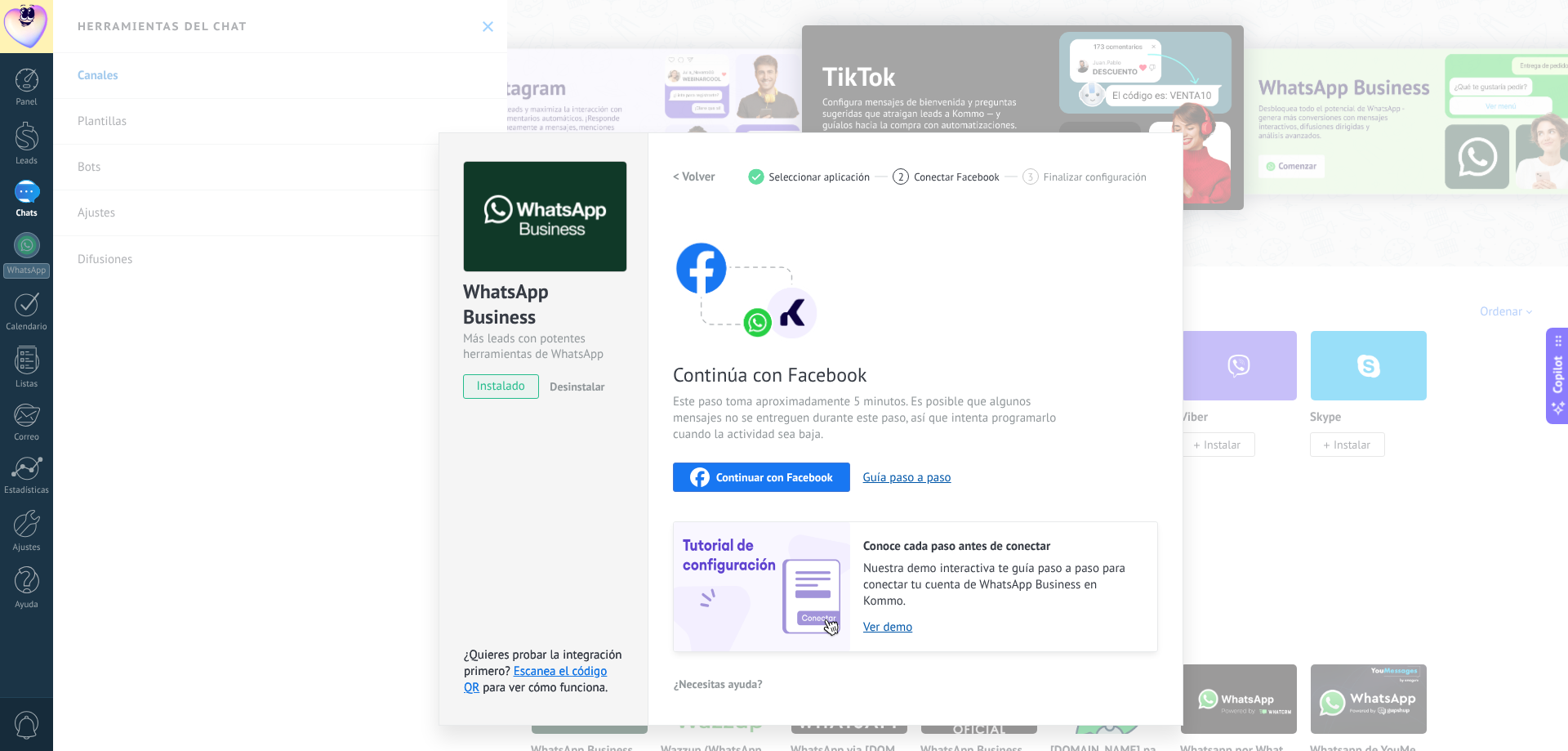
click at [770, 481] on span "Continuar con Facebook" at bounding box center [774, 477] width 117 height 12
